Goal: Communication & Community: Answer question/provide support

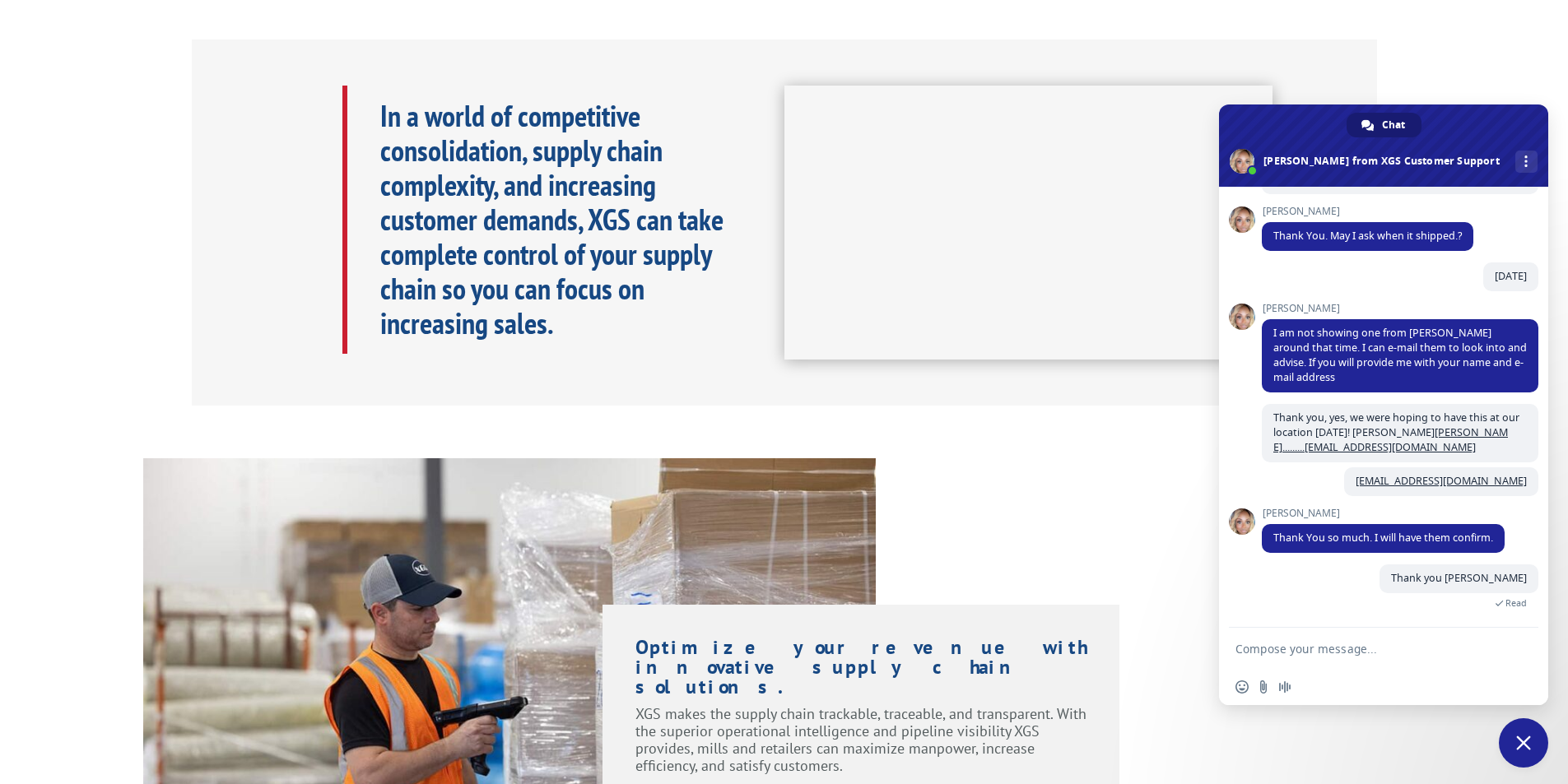
scroll to position [732, 0]
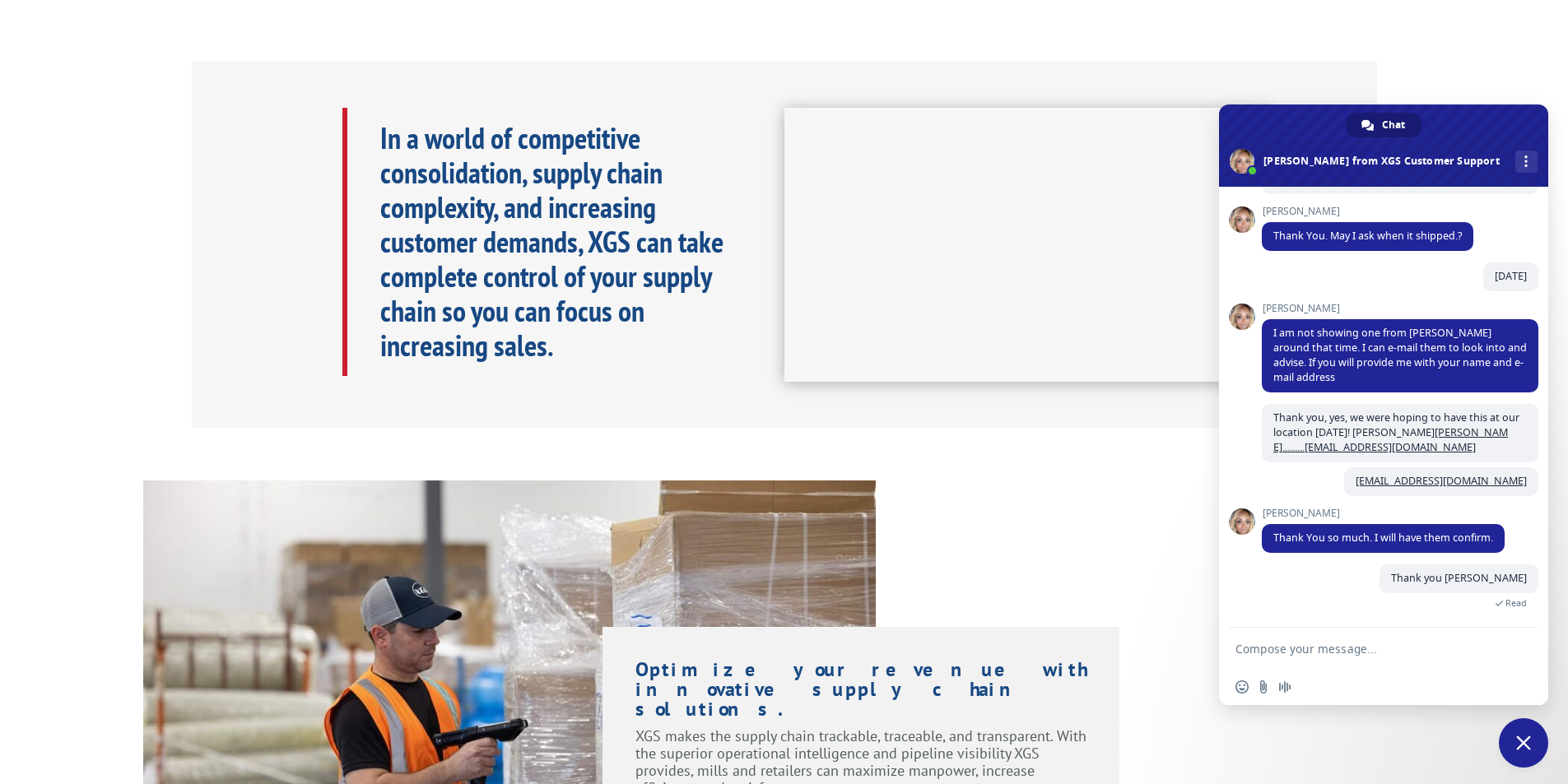
click at [1520, 752] on span "Close chat" at bounding box center [1523, 743] width 49 height 49
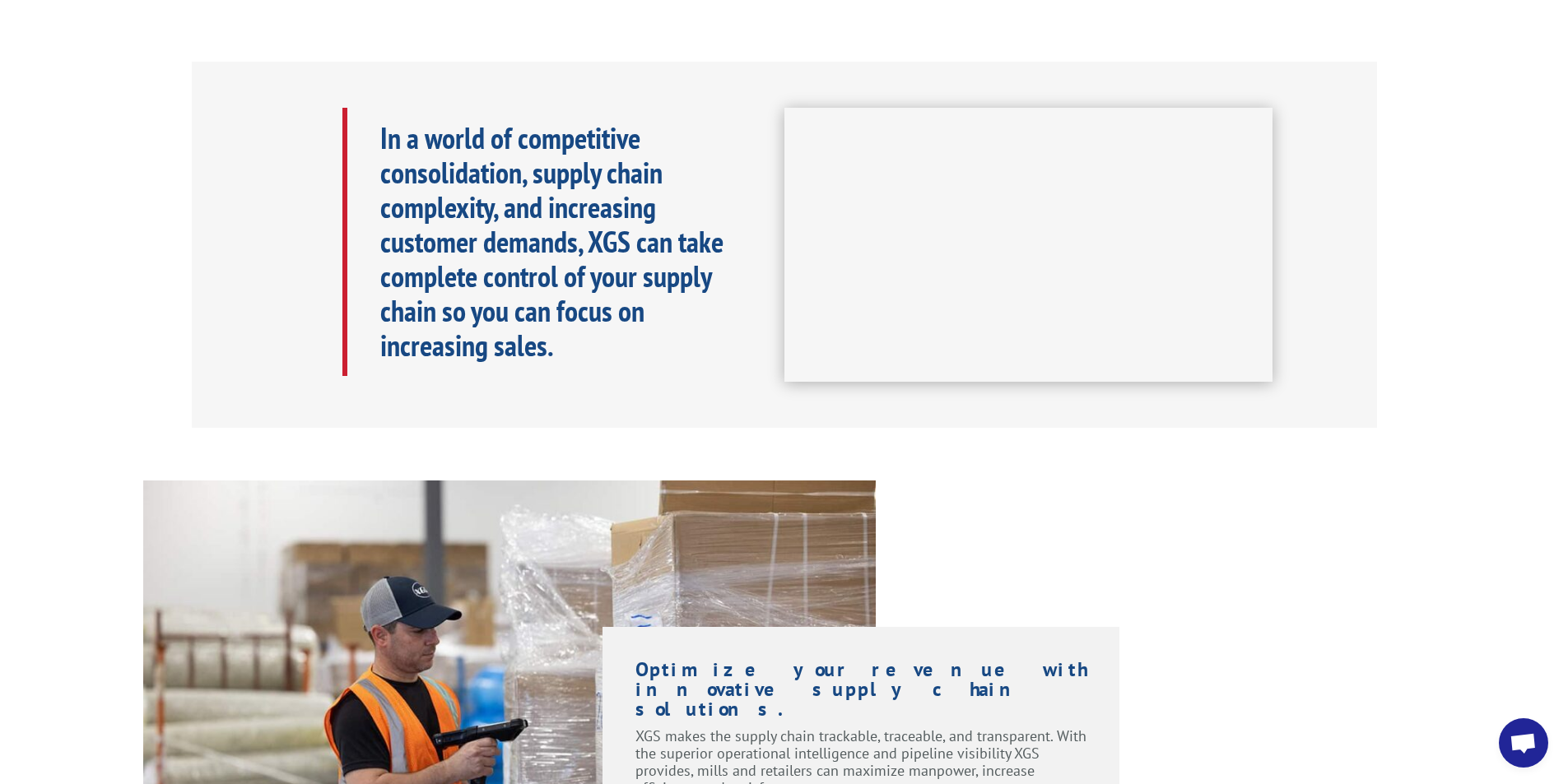
click at [1526, 746] on span "Open chat" at bounding box center [1522, 744] width 27 height 23
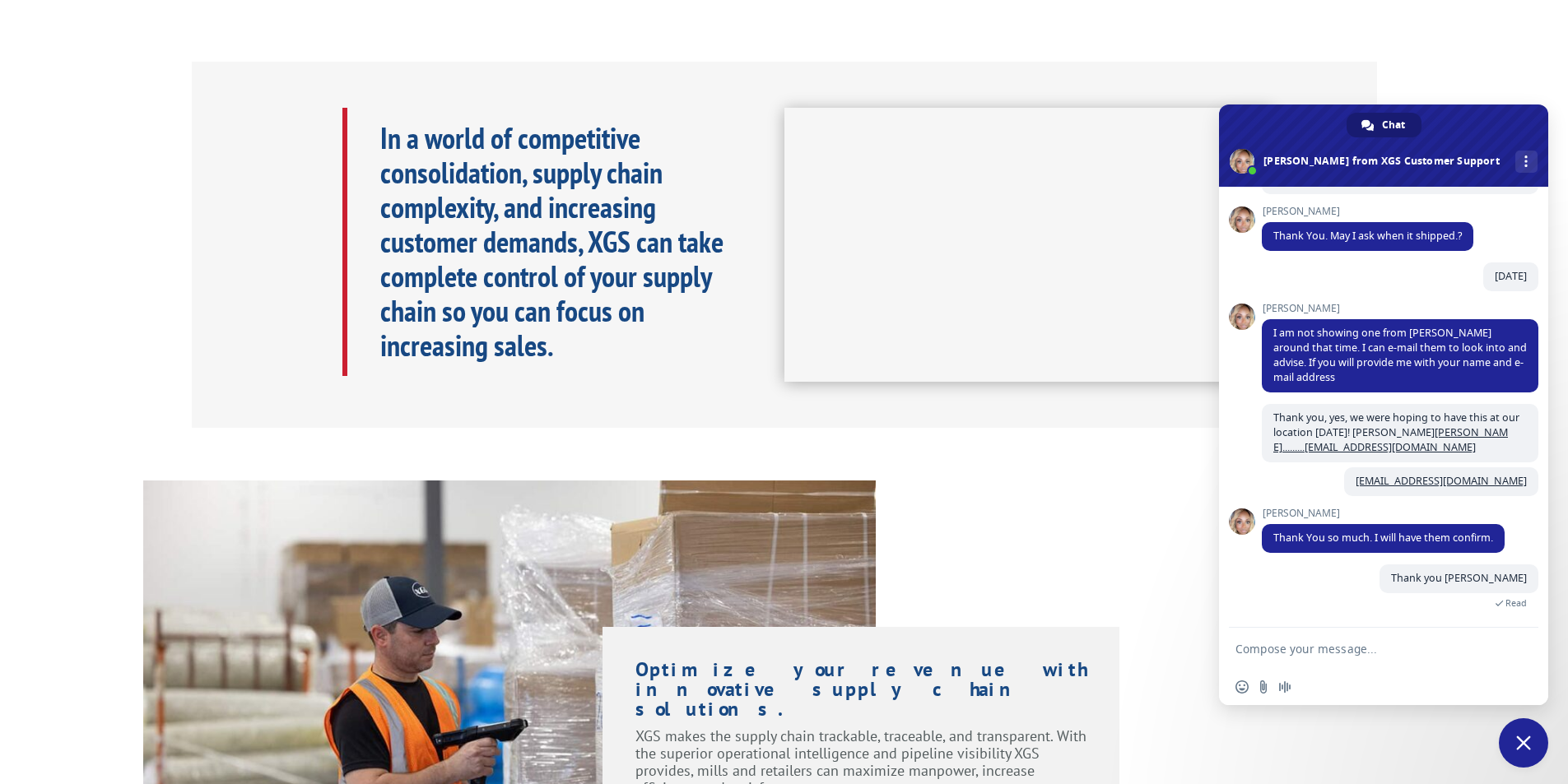
click at [1289, 654] on textarea "Compose your message..." at bounding box center [1365, 648] width 260 height 15
type textarea "Hi, I spoke with [PERSON_NAME] a bit ago, I have more information."
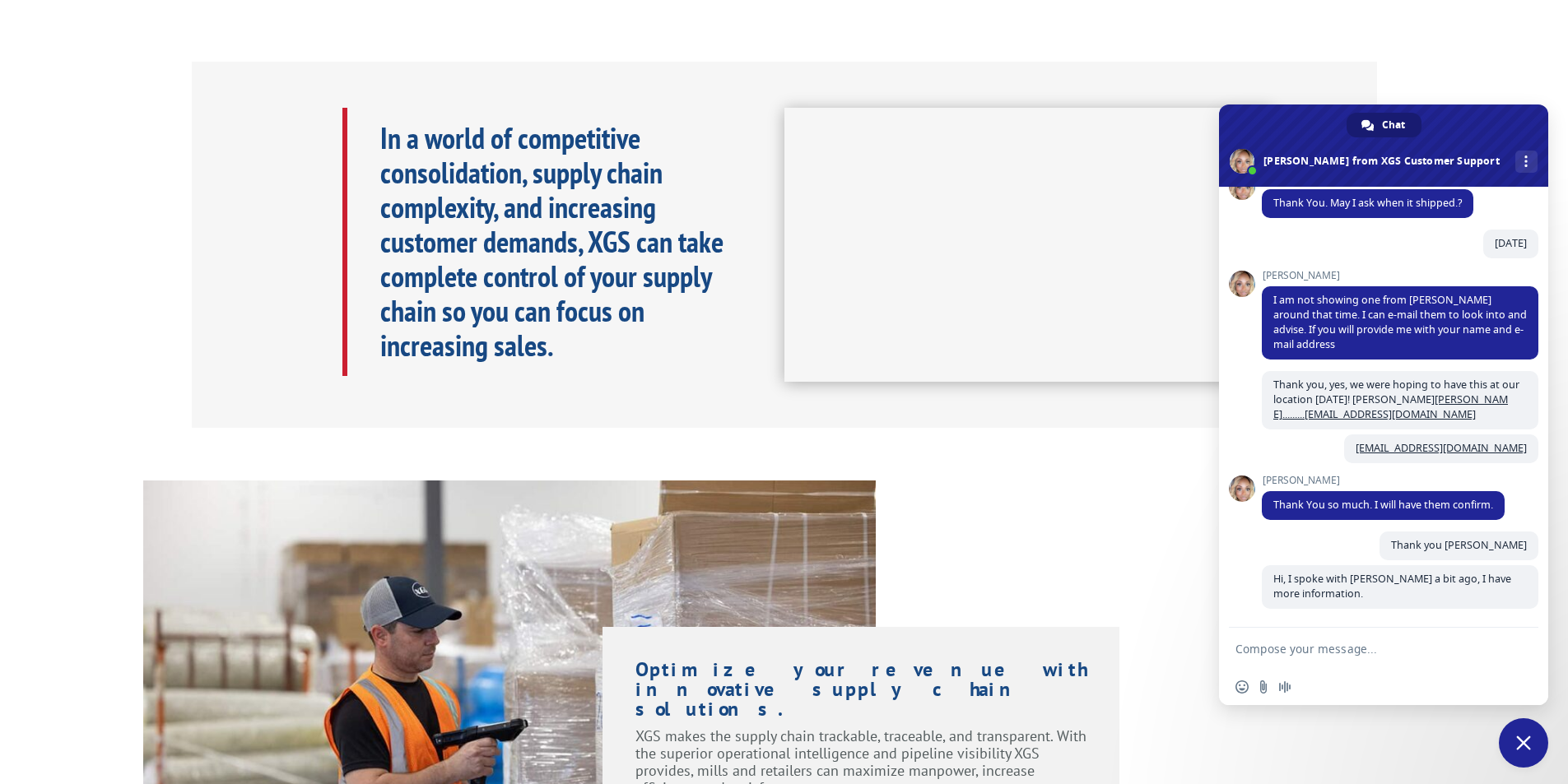
scroll to position [355, 0]
click at [1262, 693] on span "Send a file" at bounding box center [1262, 686] width 13 height 13
click at [1265, 690] on input "Send a file" at bounding box center [1262, 686] width 13 height 13
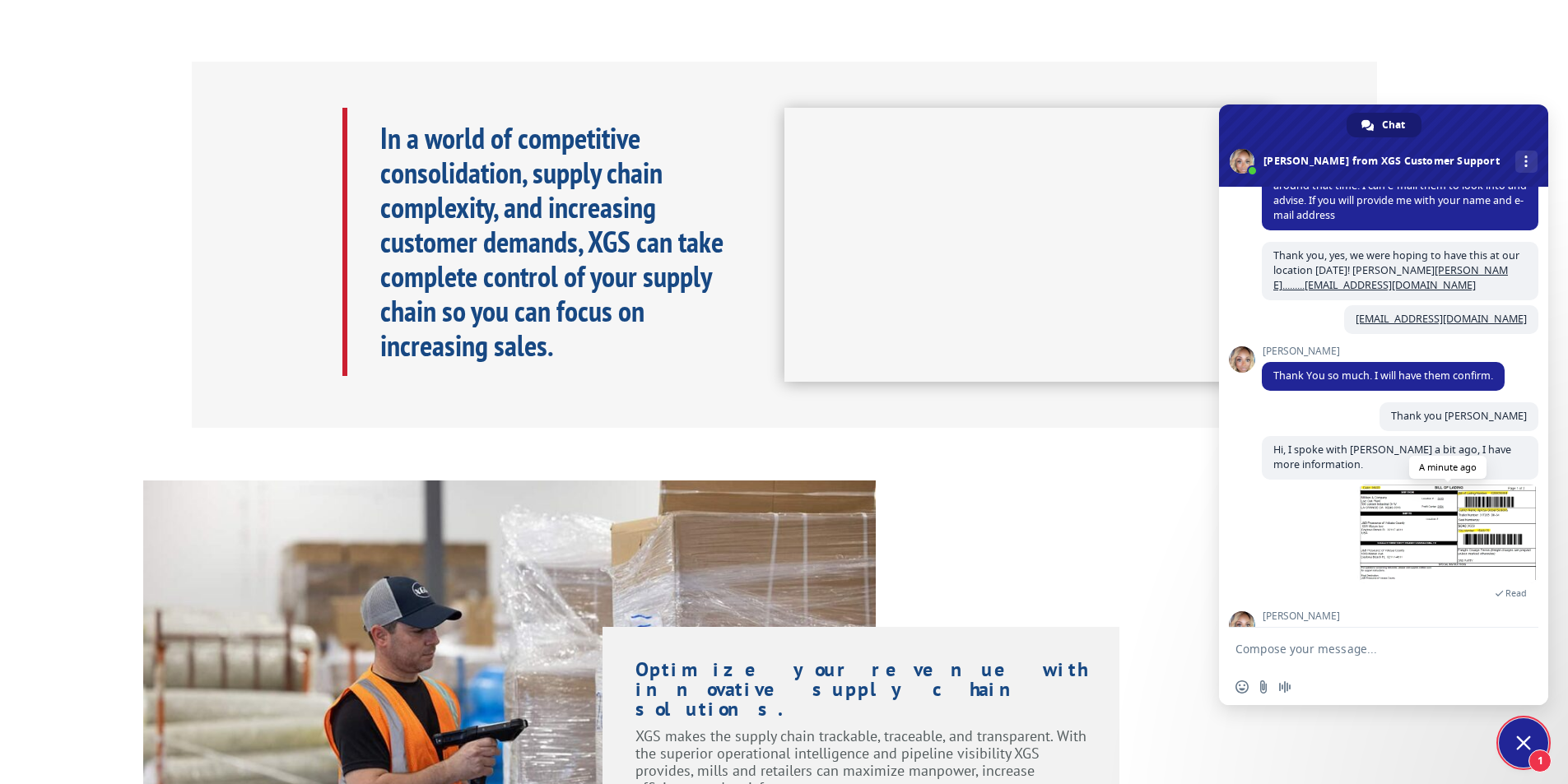
scroll to position [560, 0]
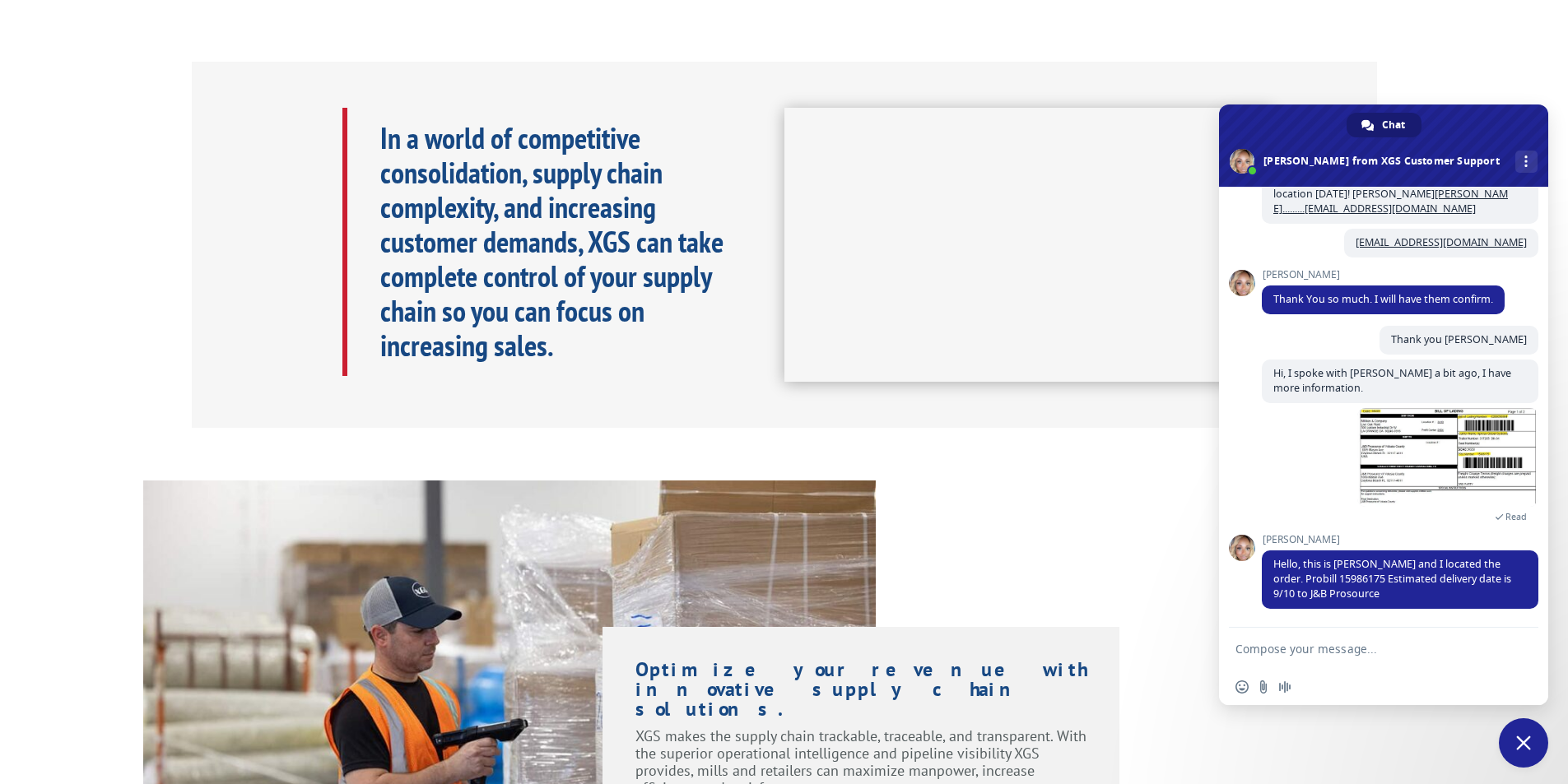
click at [1556, 100] on div "In a world of competitive consolidation, supply chain complexity, and increasin…" at bounding box center [784, 244] width 1568 height 367
click at [1294, 650] on textarea "Compose your message..." at bounding box center [1365, 648] width 260 height 15
type textarea "Thank you."
click at [1518, 649] on span "Send" at bounding box center [1520, 648] width 12 height 12
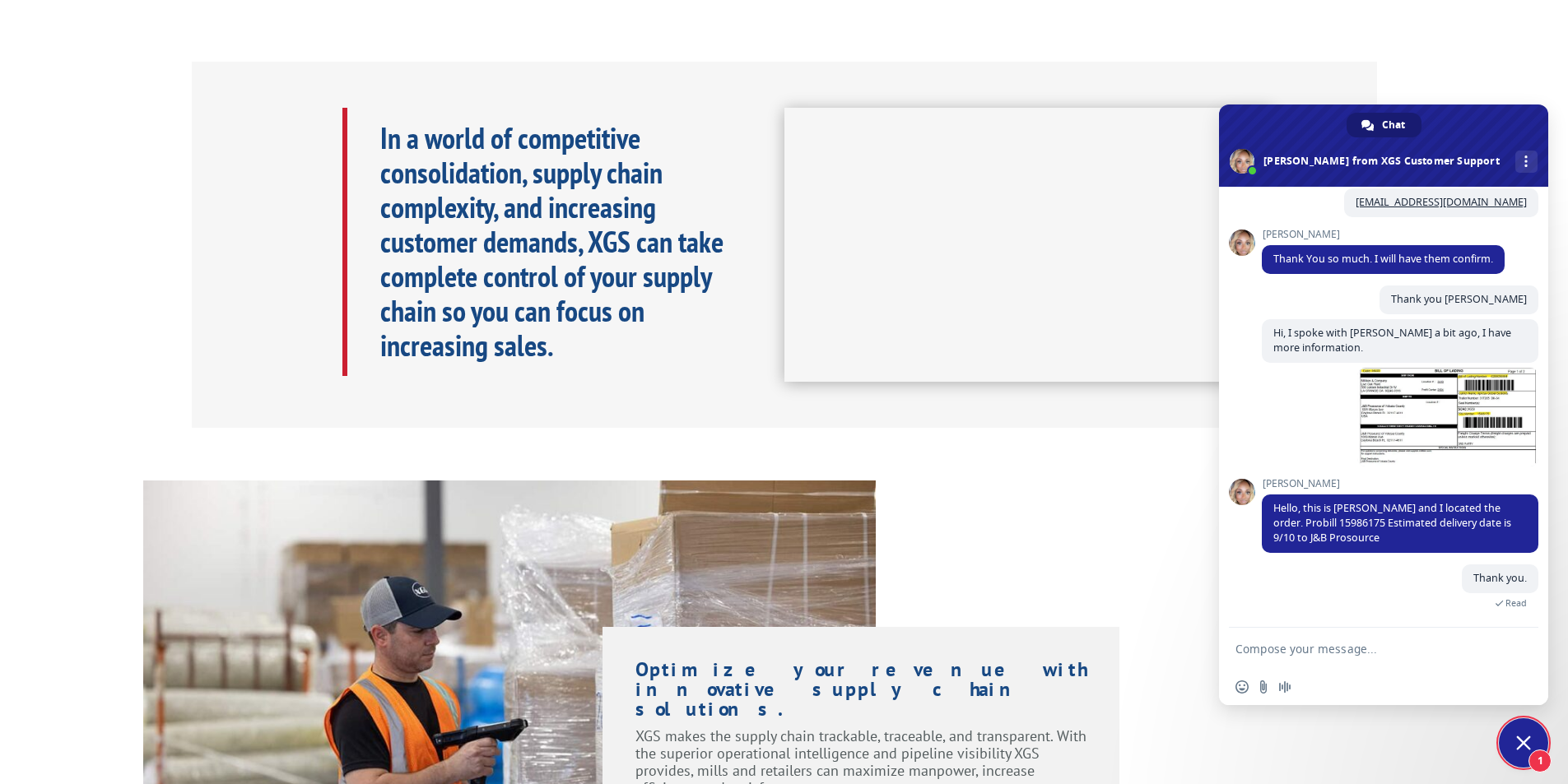
scroll to position [620, 0]
